Goal: Book appointment/travel/reservation

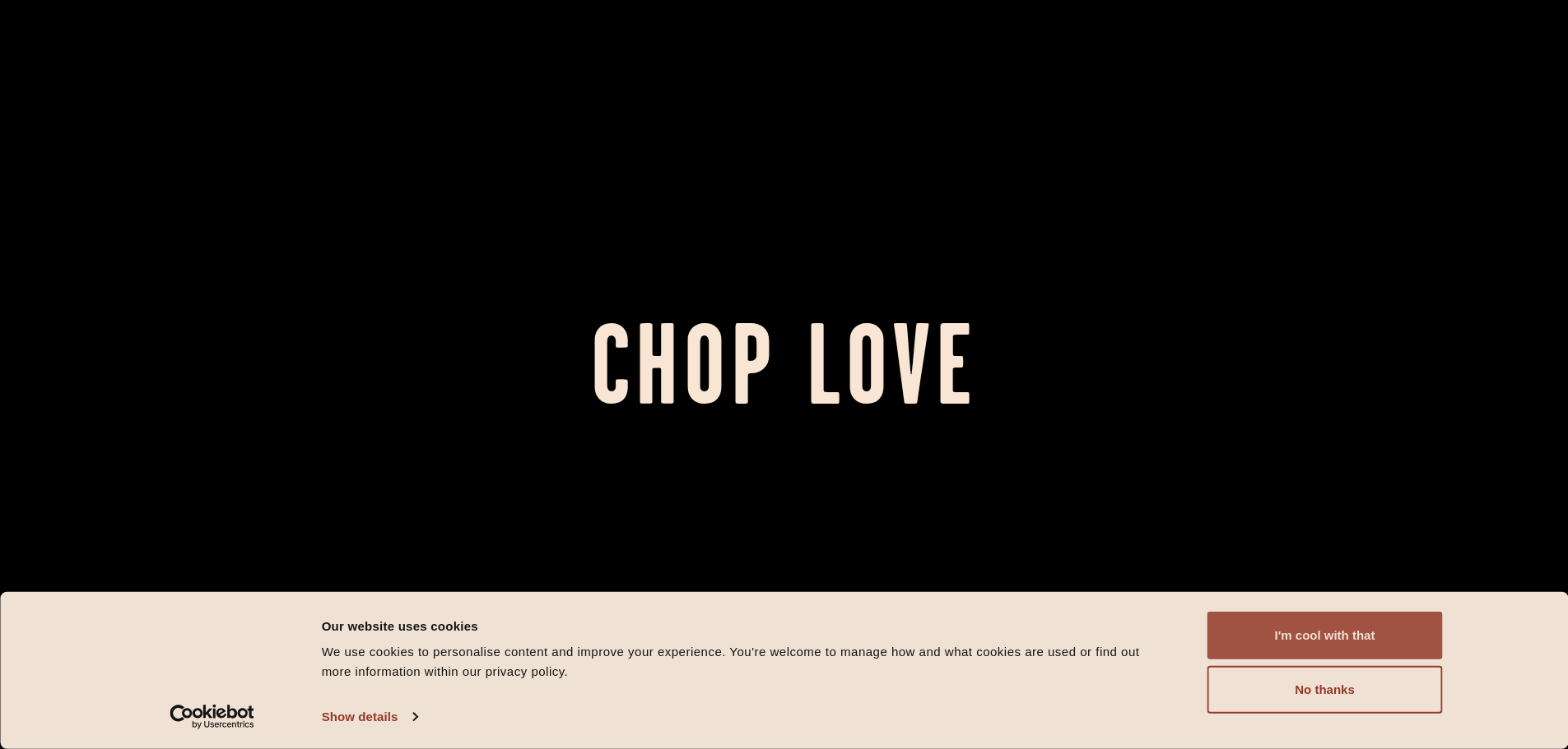
click at [1352, 640] on button "I'm cool with that" at bounding box center [1324, 636] width 235 height 48
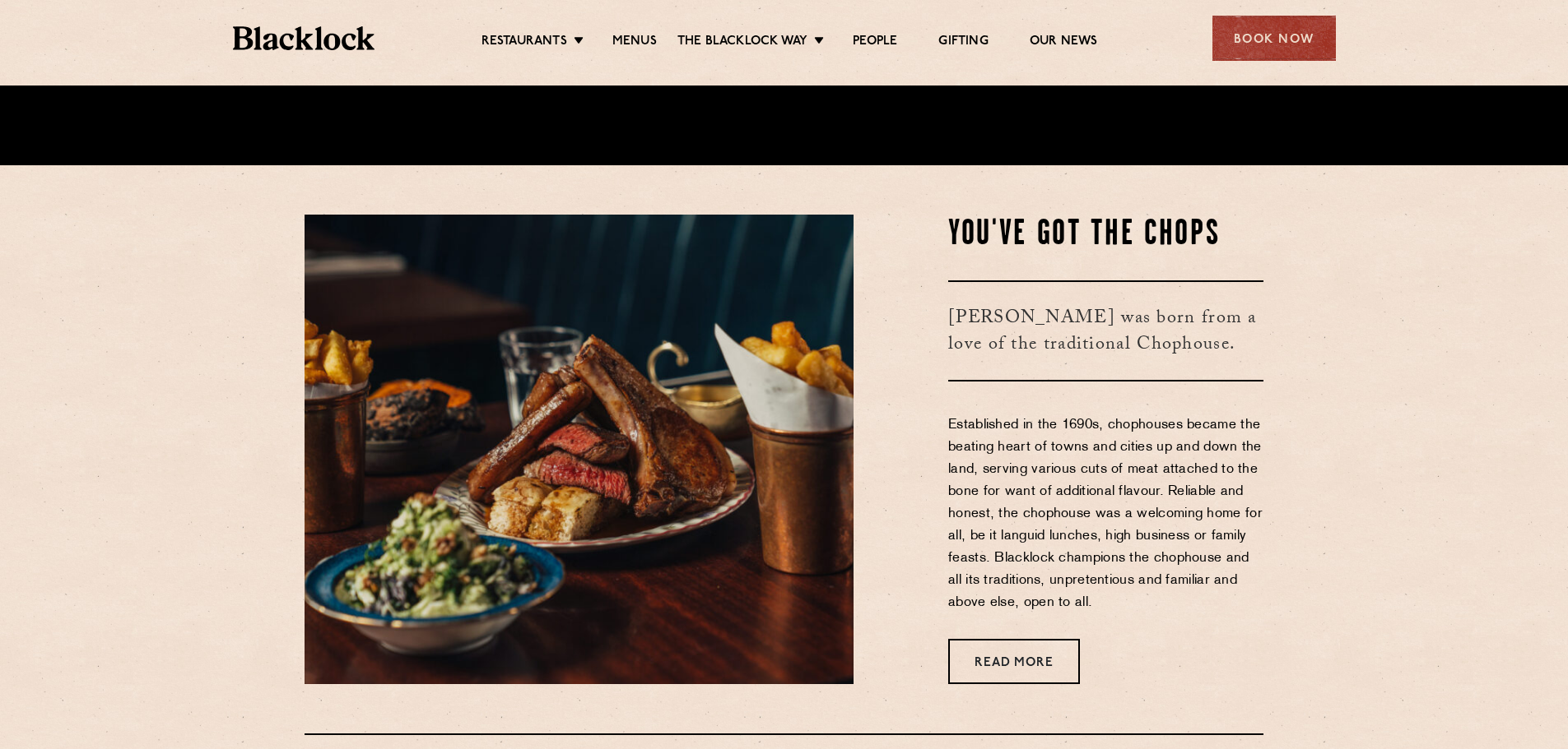
scroll to position [822, 0]
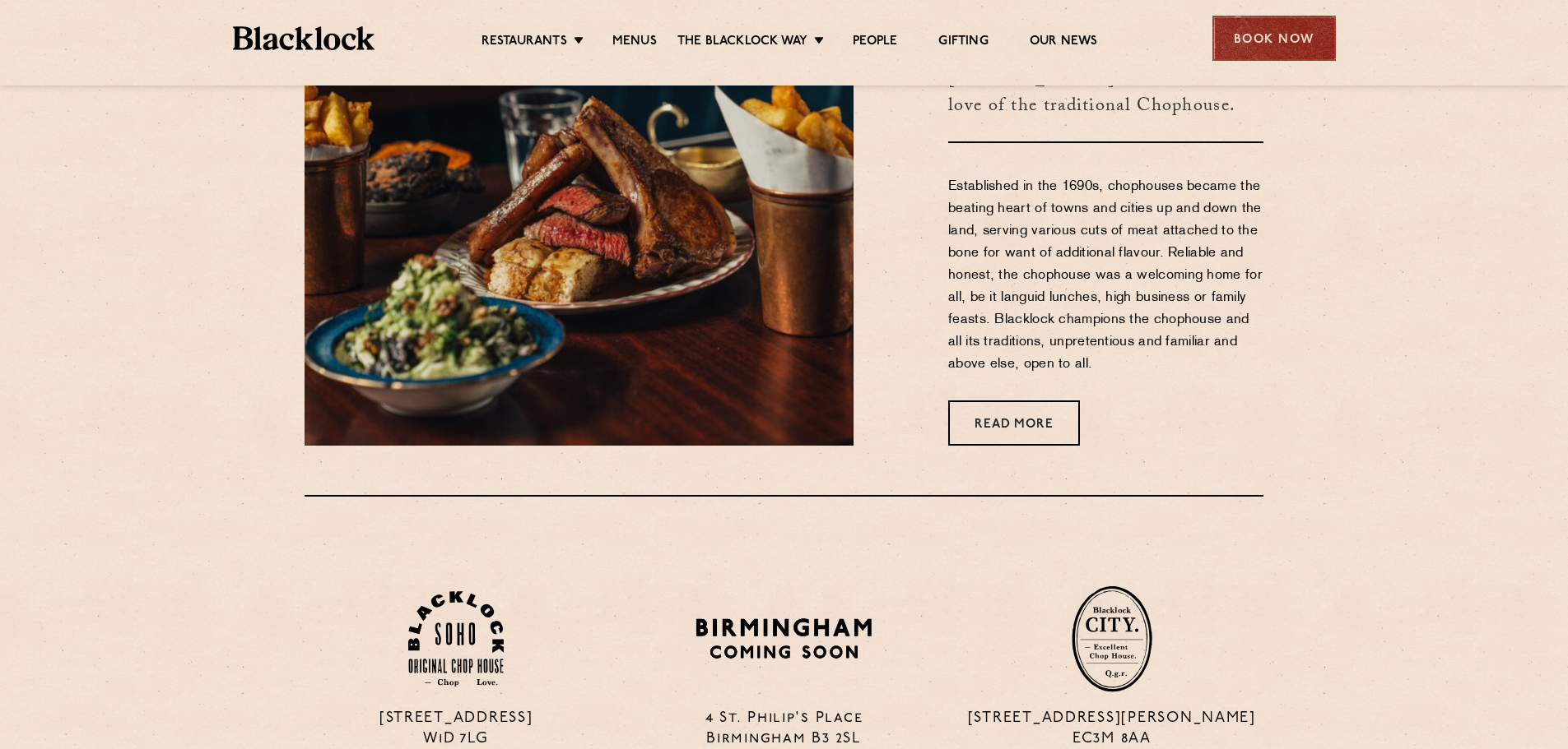
click at [1281, 46] on div "Book Now" at bounding box center [1273, 39] width 123 height 46
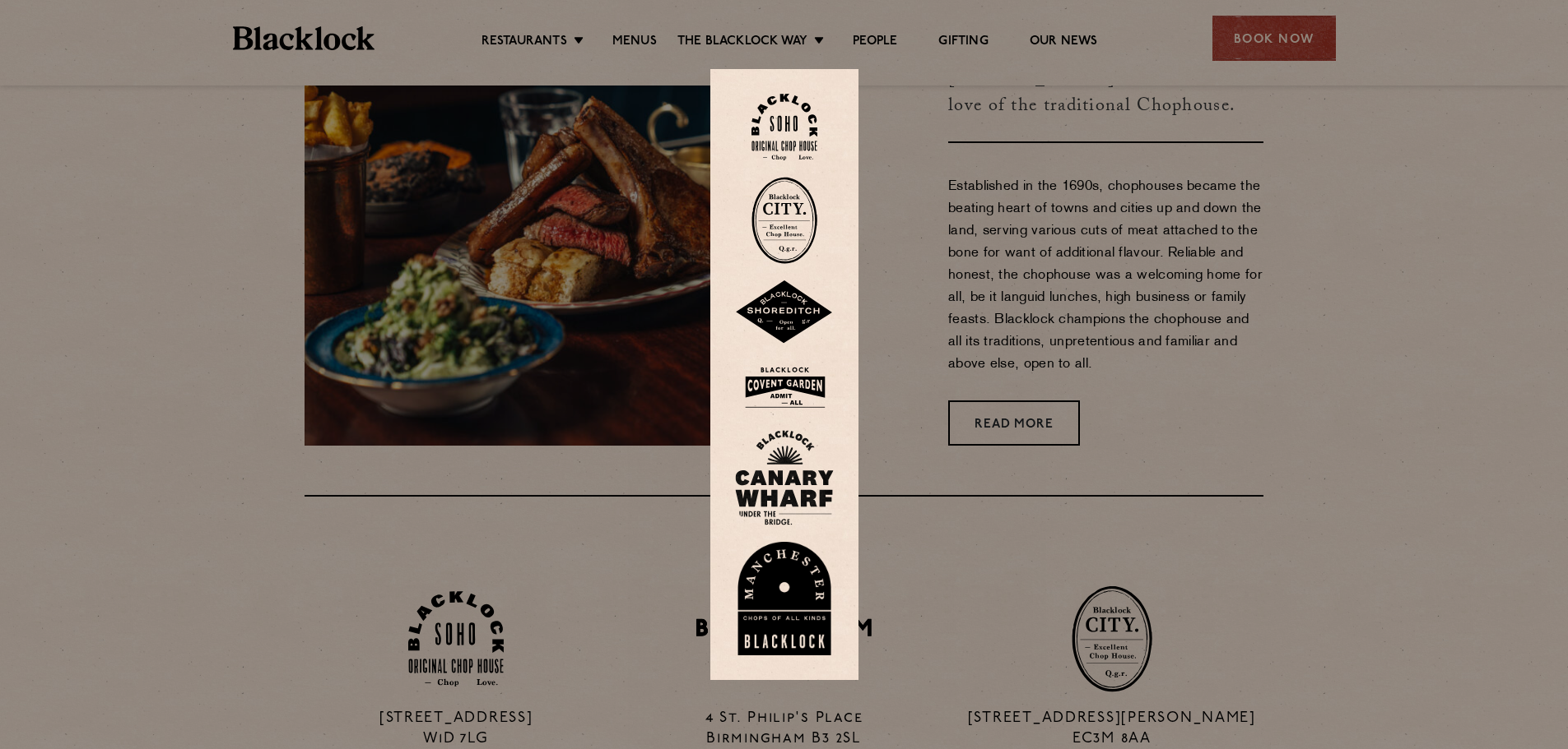
click at [799, 204] on img at bounding box center [784, 220] width 65 height 87
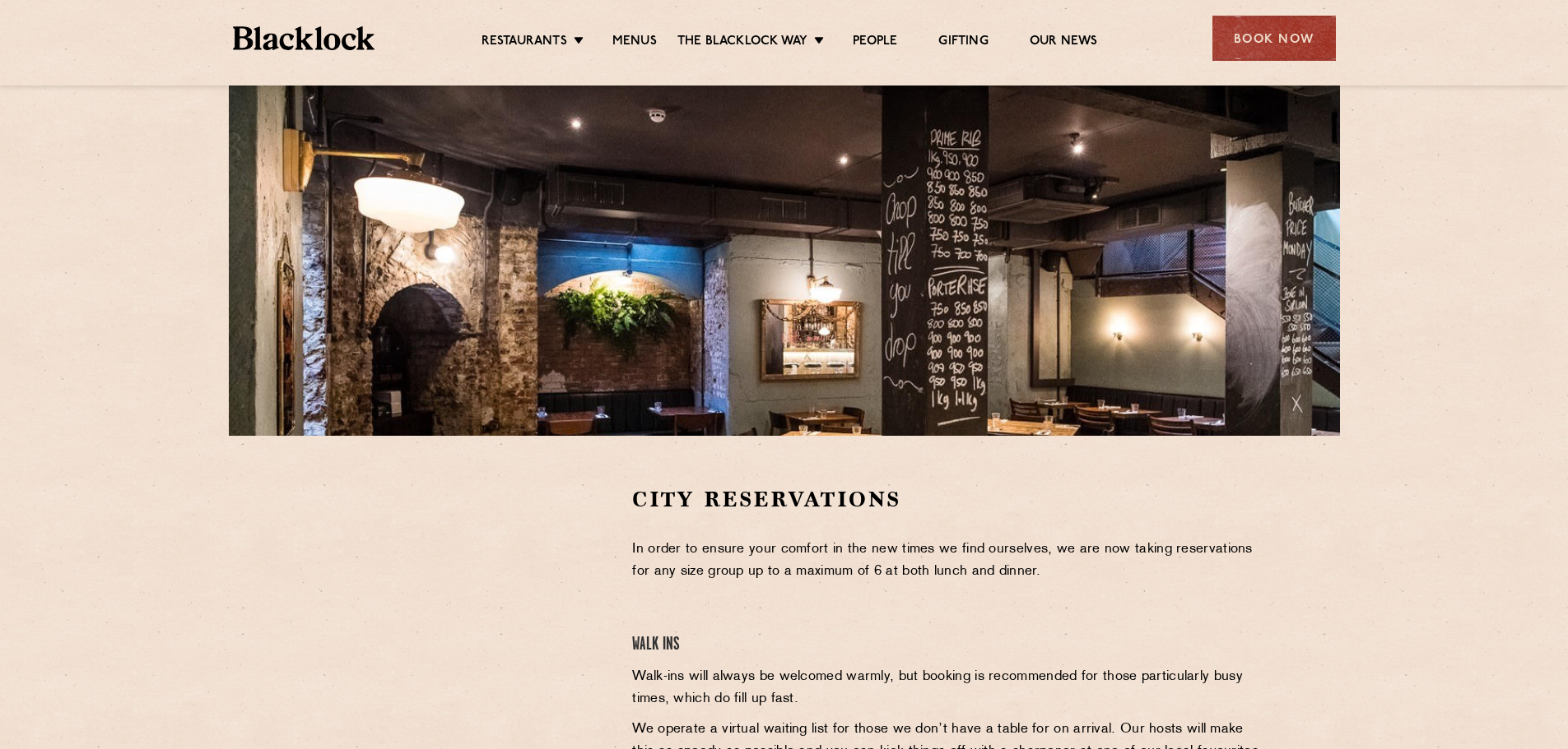
scroll to position [165, 0]
